Goal: Check status: Check status

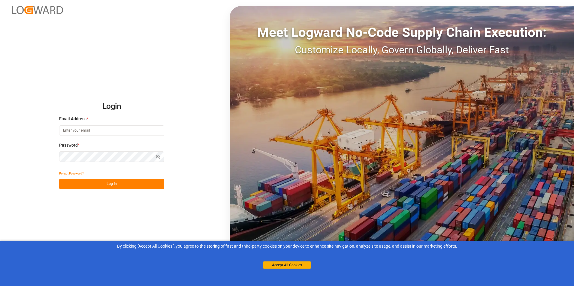
type input "[PERSON_NAME][EMAIL_ADDRESS][PERSON_NAME][DOMAIN_NAME]"
click at [65, 183] on button "Log In" at bounding box center [111, 184] width 105 height 11
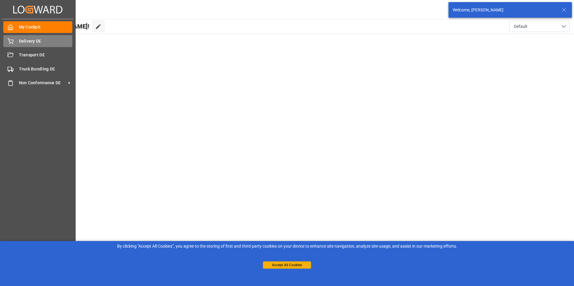
click at [13, 44] on circle at bounding box center [12, 44] width 1 height 1
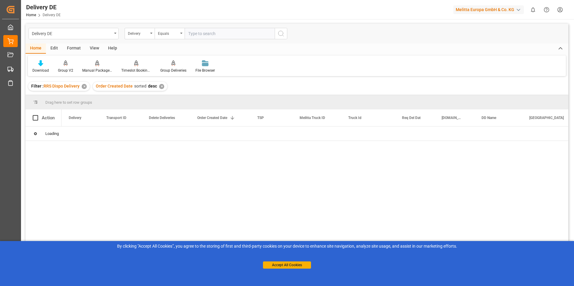
click at [220, 33] on input "text" at bounding box center [230, 33] width 90 height 11
type input "54104621"
click at [277, 35] on icon "search button" at bounding box center [280, 33] width 7 height 7
click at [296, 266] on button "Accept All Cookies" at bounding box center [287, 265] width 48 height 7
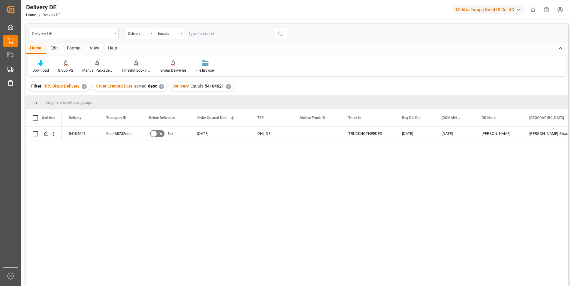
click at [229, 86] on div "✕" at bounding box center [228, 86] width 5 height 5
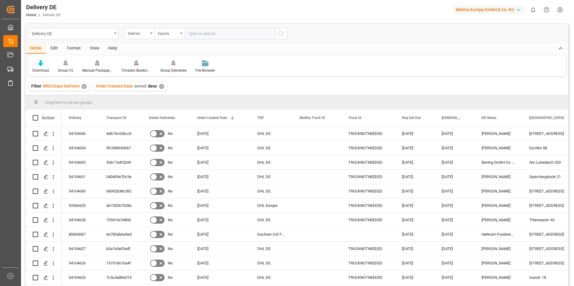
click at [196, 35] on input "text" at bounding box center [230, 33] width 90 height 11
paste input "0054104615"
click at [193, 33] on input "0054104615" at bounding box center [230, 33] width 90 height 11
type input "54104615"
click at [285, 35] on button "search button" at bounding box center [281, 33] width 13 height 11
